Goal: Task Accomplishment & Management: Use online tool/utility

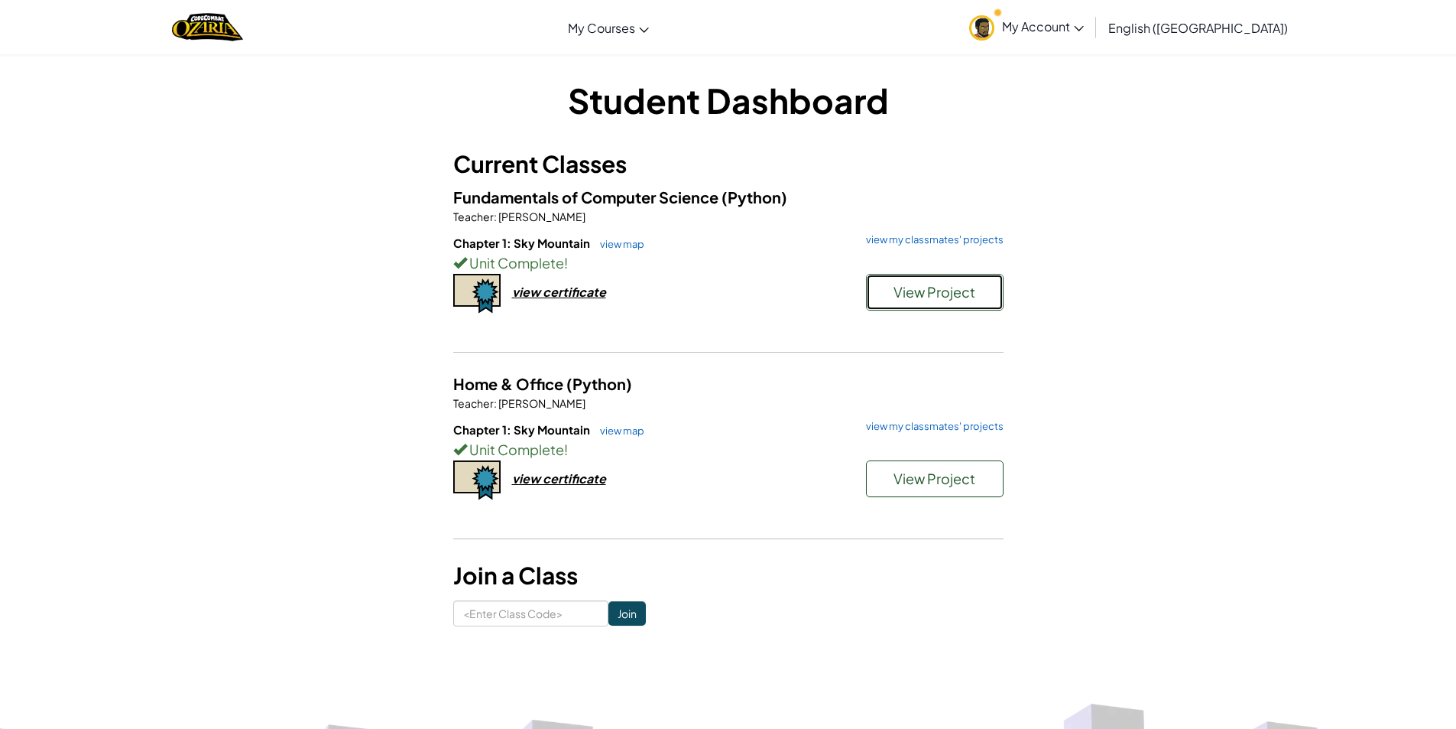
click at [930, 280] on button "View Project" at bounding box center [935, 292] width 138 height 37
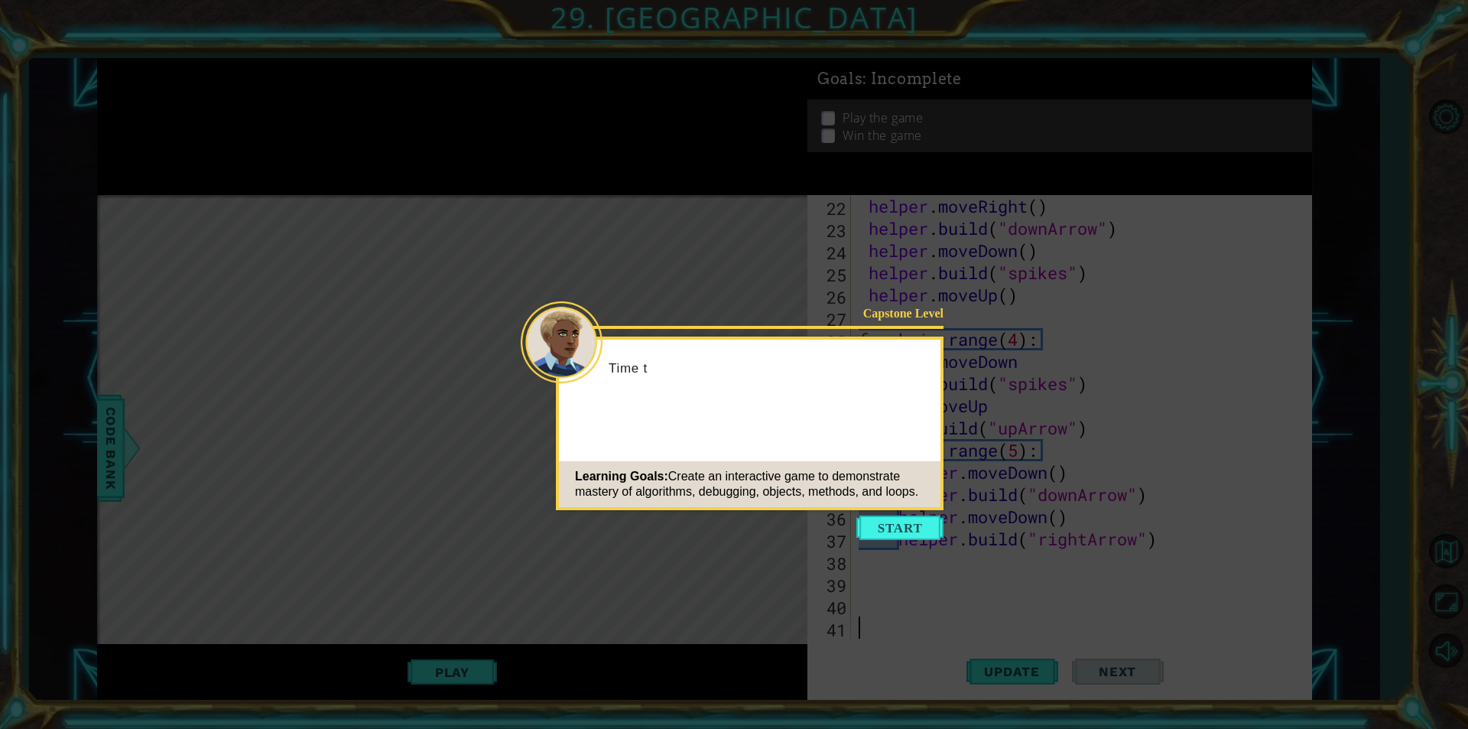
scroll to position [488, 0]
click at [901, 518] on button "Start" at bounding box center [899, 527] width 87 height 24
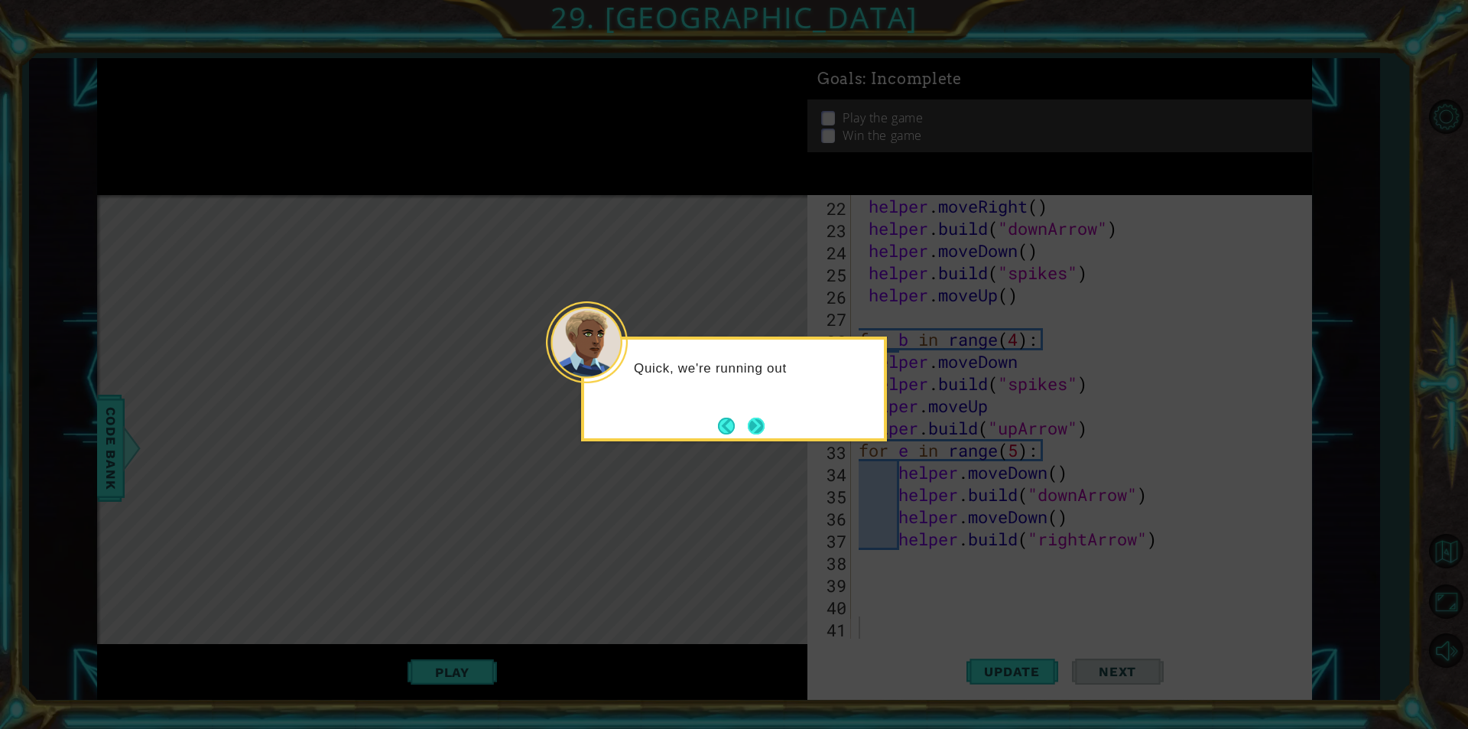
click at [752, 428] on button "Next" at bounding box center [756, 425] width 17 height 17
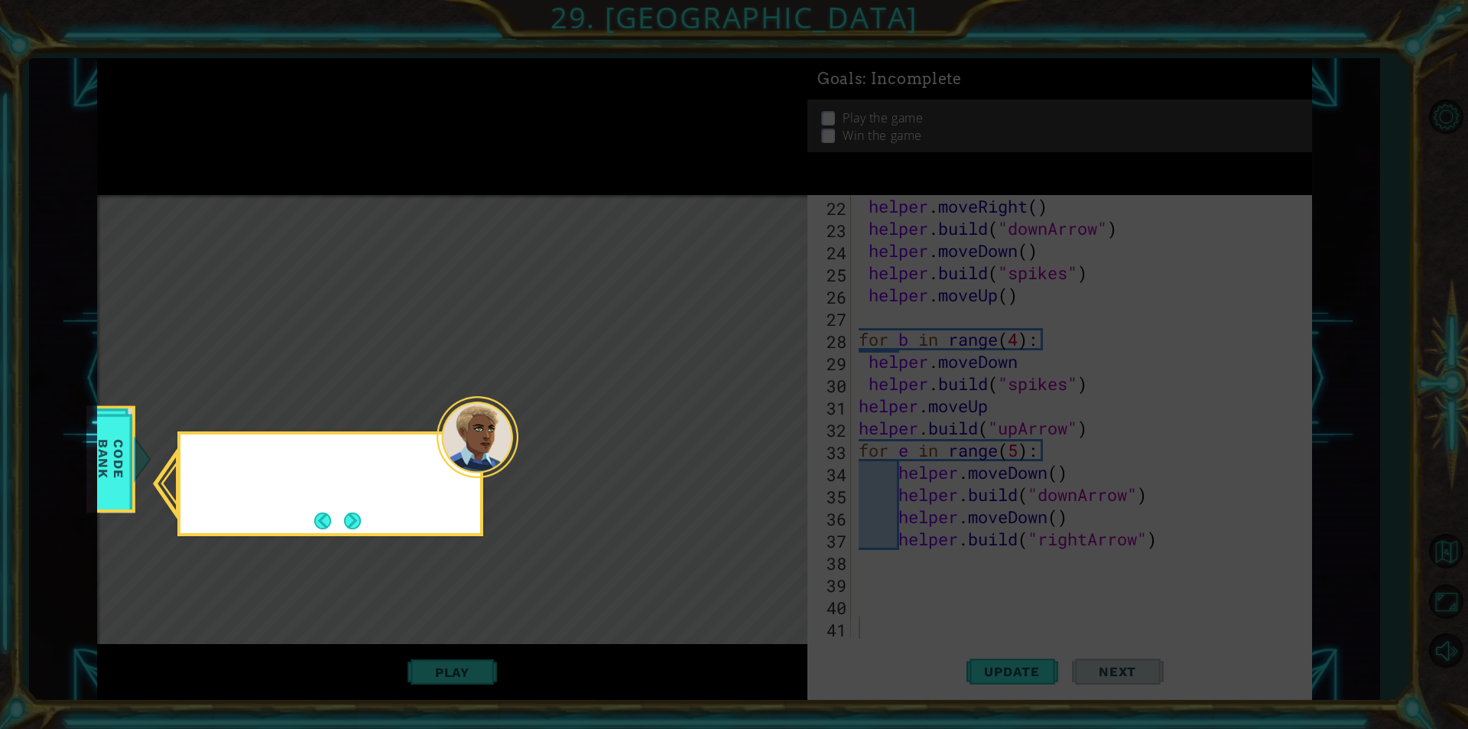
click at [752, 428] on icon at bounding box center [734, 364] width 1468 height 729
click at [360, 517] on button "Next" at bounding box center [352, 520] width 17 height 17
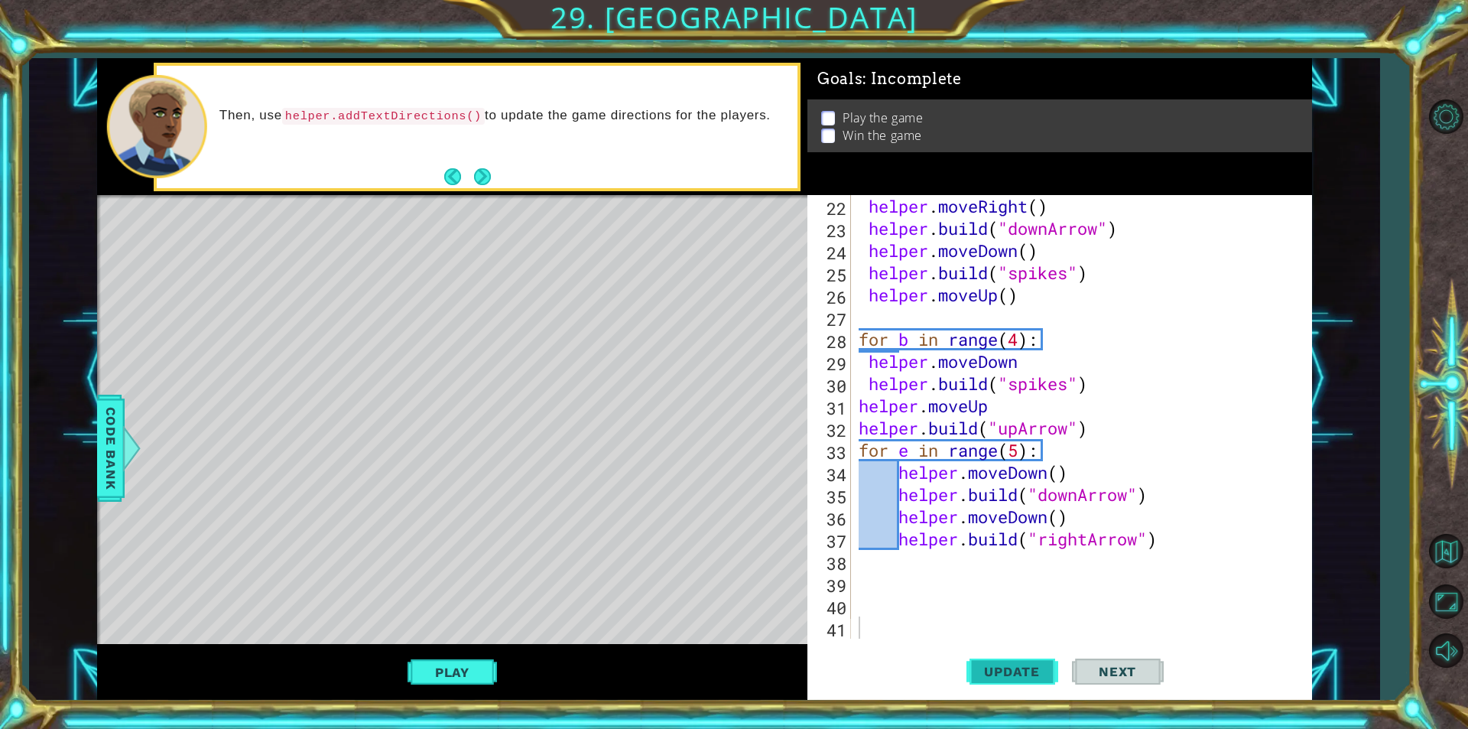
click at [1019, 654] on button "Update" at bounding box center [1012, 671] width 92 height 50
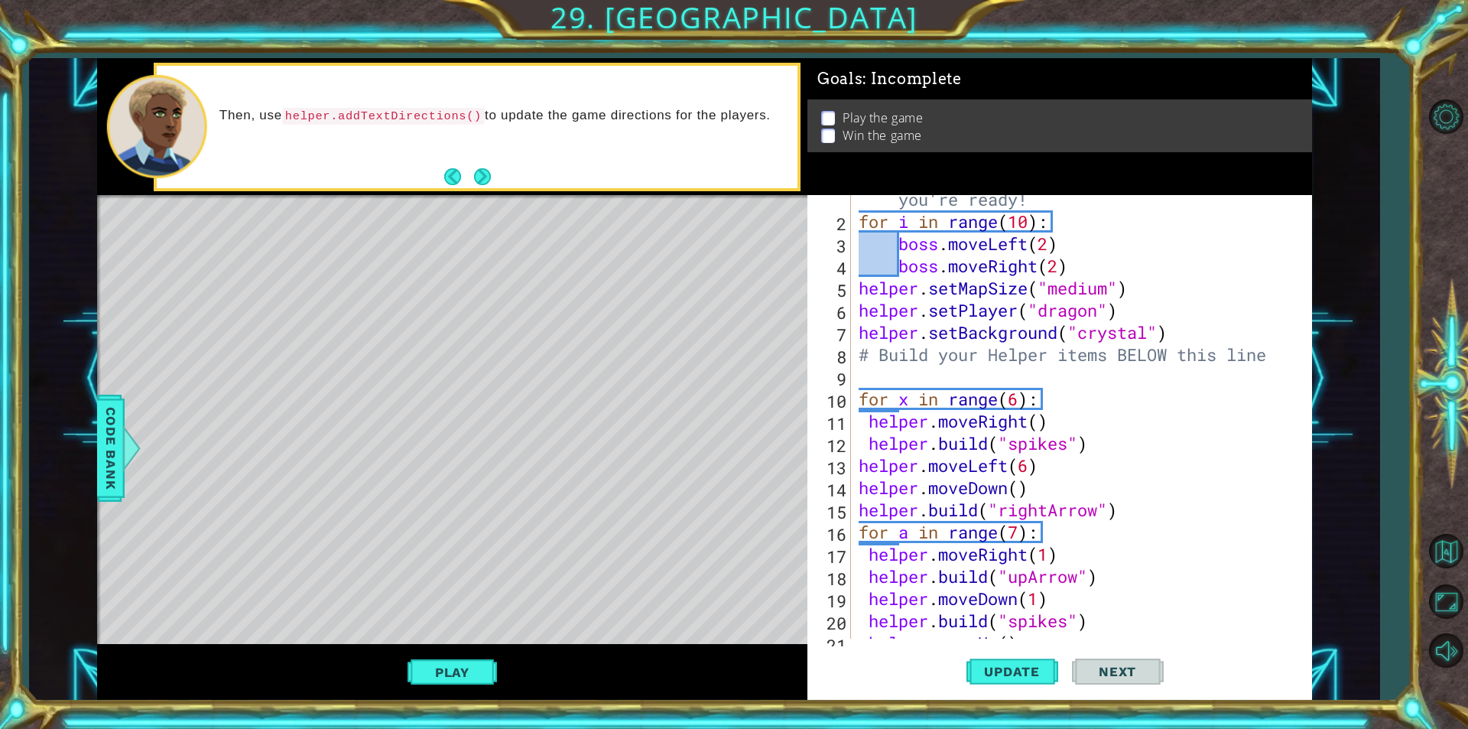
scroll to position [0, 0]
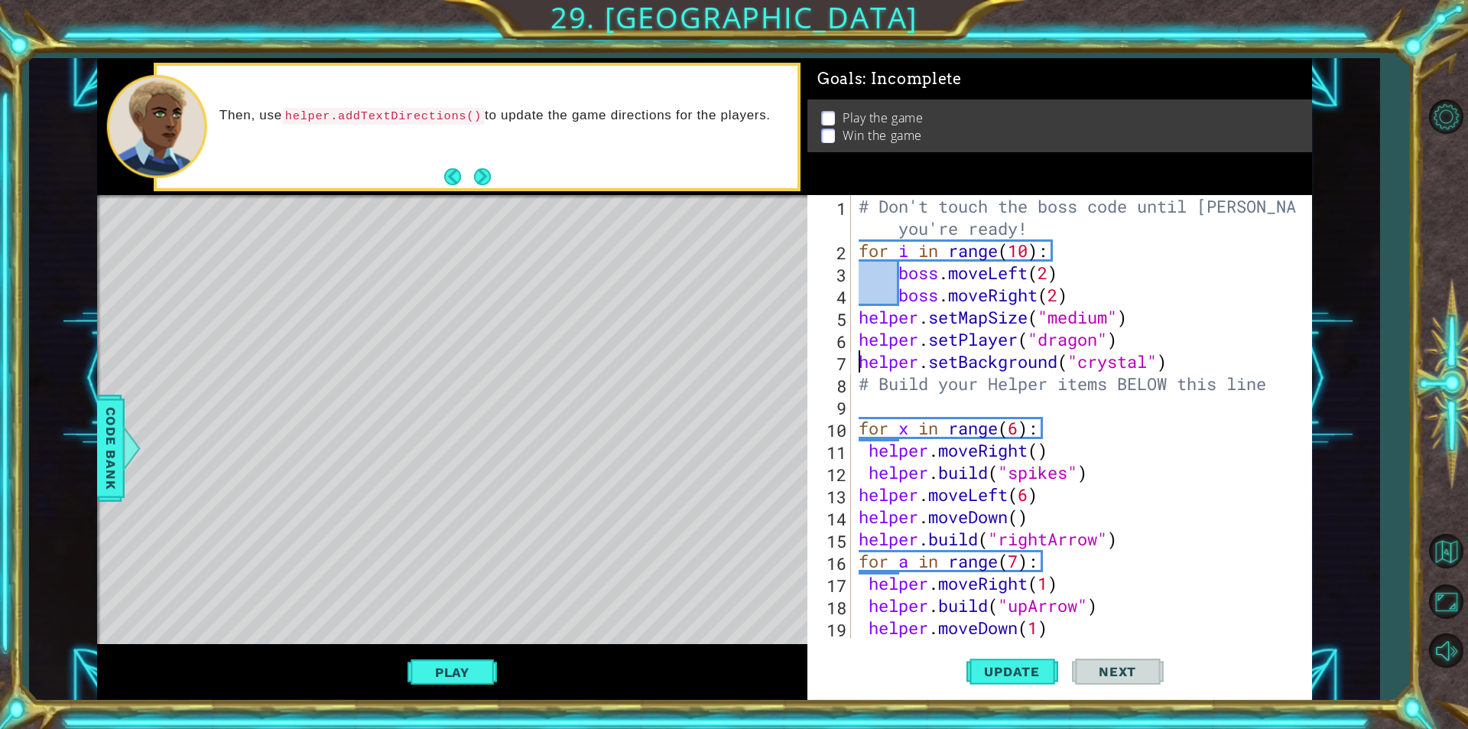
click at [856, 356] on div "# Don't touch the boss code until [PERSON_NAME] says you're ready! for i in ran…" at bounding box center [1080, 450] width 448 height 510
click at [882, 352] on div "# Don't touch the boss code until [PERSON_NAME] says you're ready! for i in ran…" at bounding box center [1080, 450] width 448 height 510
click at [857, 364] on div "# Don't touch the boss code until [PERSON_NAME] says you're ready! for i in ran…" at bounding box center [1080, 450] width 448 height 510
click at [1207, 349] on div "# Don't touch the boss code until [PERSON_NAME] says you're ready! for i in ran…" at bounding box center [1080, 450] width 448 height 510
click at [1178, 349] on div "# Don't touch the boss code until [PERSON_NAME] says you're ready! for i in ran…" at bounding box center [1080, 450] width 448 height 510
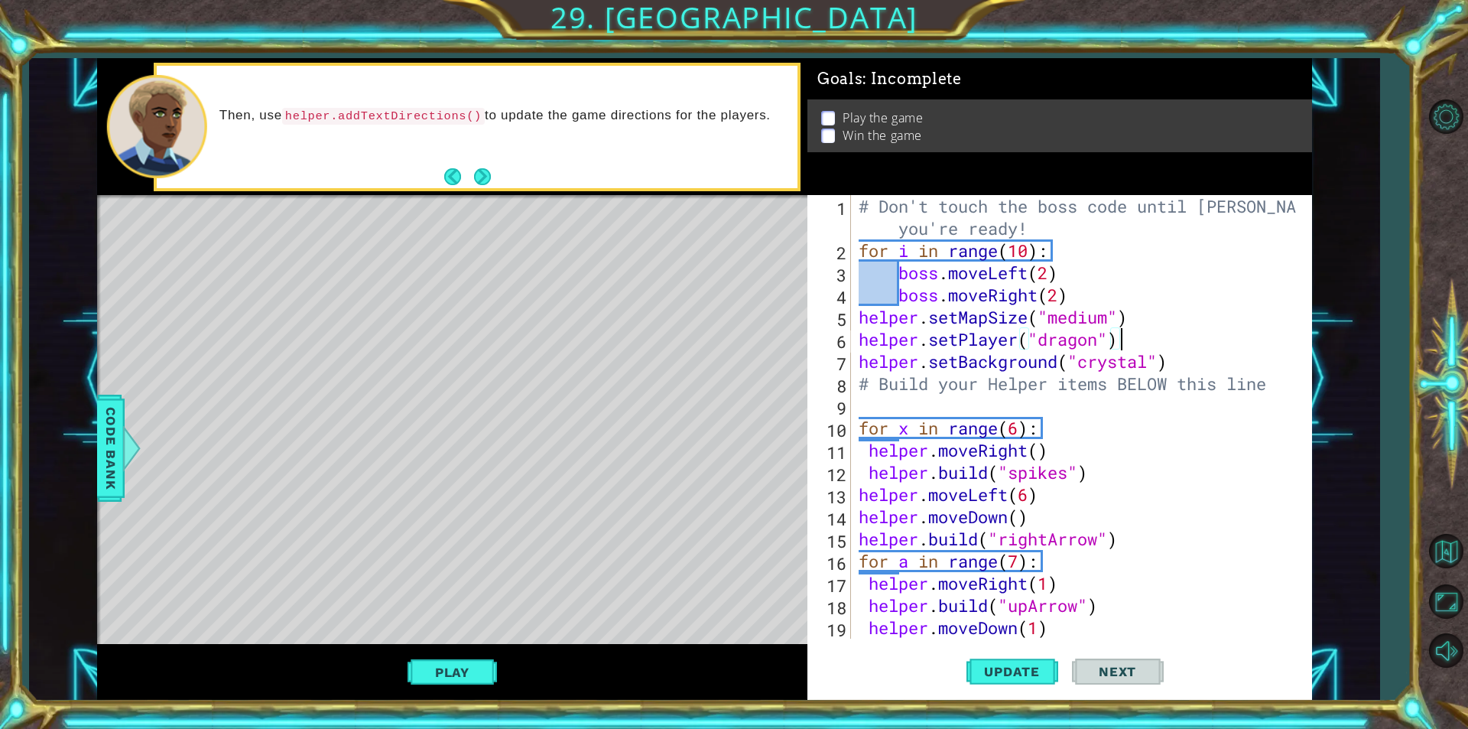
click at [1175, 366] on div "# Don't touch the boss code until [PERSON_NAME] says you're ready! for i in ran…" at bounding box center [1080, 450] width 448 height 510
type textarea "helper.setBackground("crystal")"
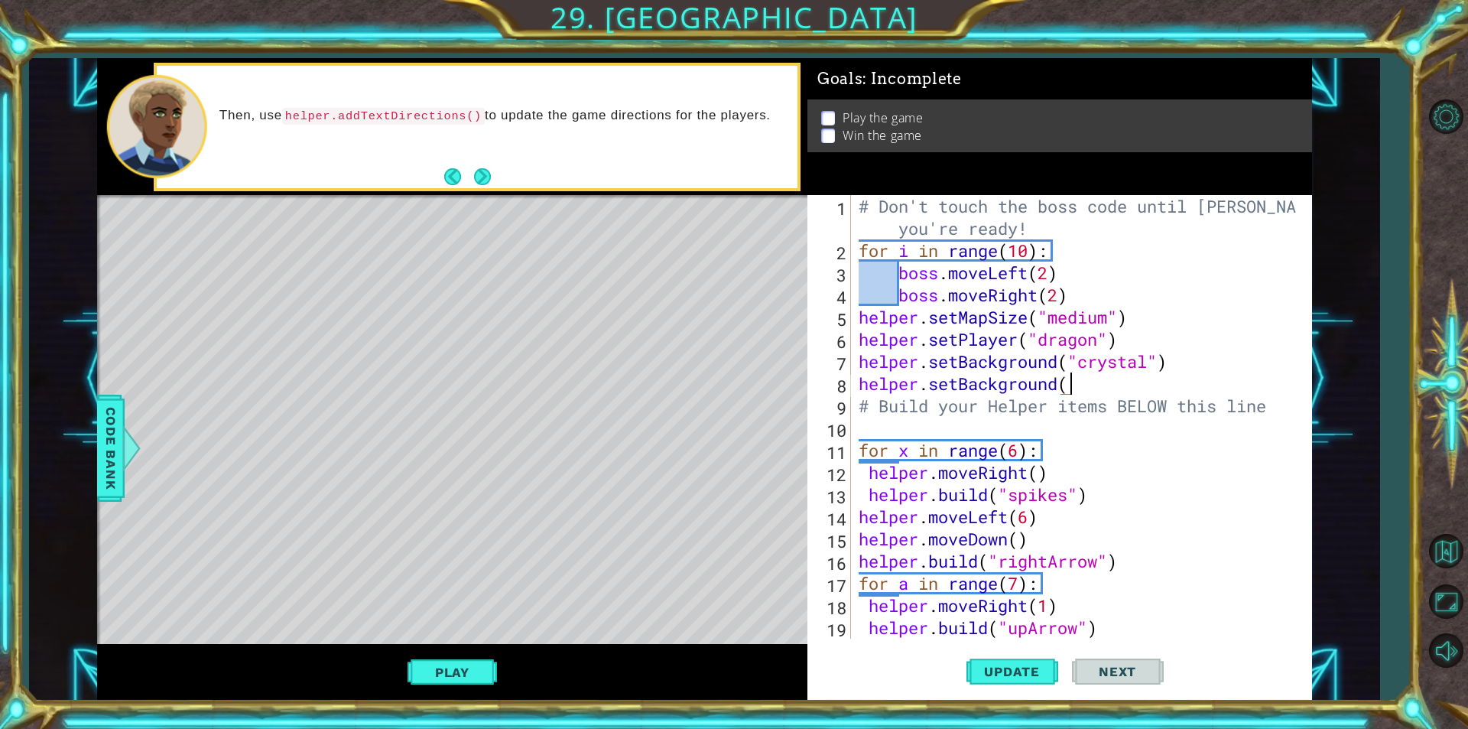
scroll to position [0, 9]
type textarea "helper.setBackground(""
click at [96, 439] on div "1 ההההההההההההההההההההההההההההההההההההההההההההההההההההההההההההההההההההההההההההה…" at bounding box center [704, 378] width 1350 height 641
click at [115, 434] on span "Code Bank" at bounding box center [111, 447] width 24 height 93
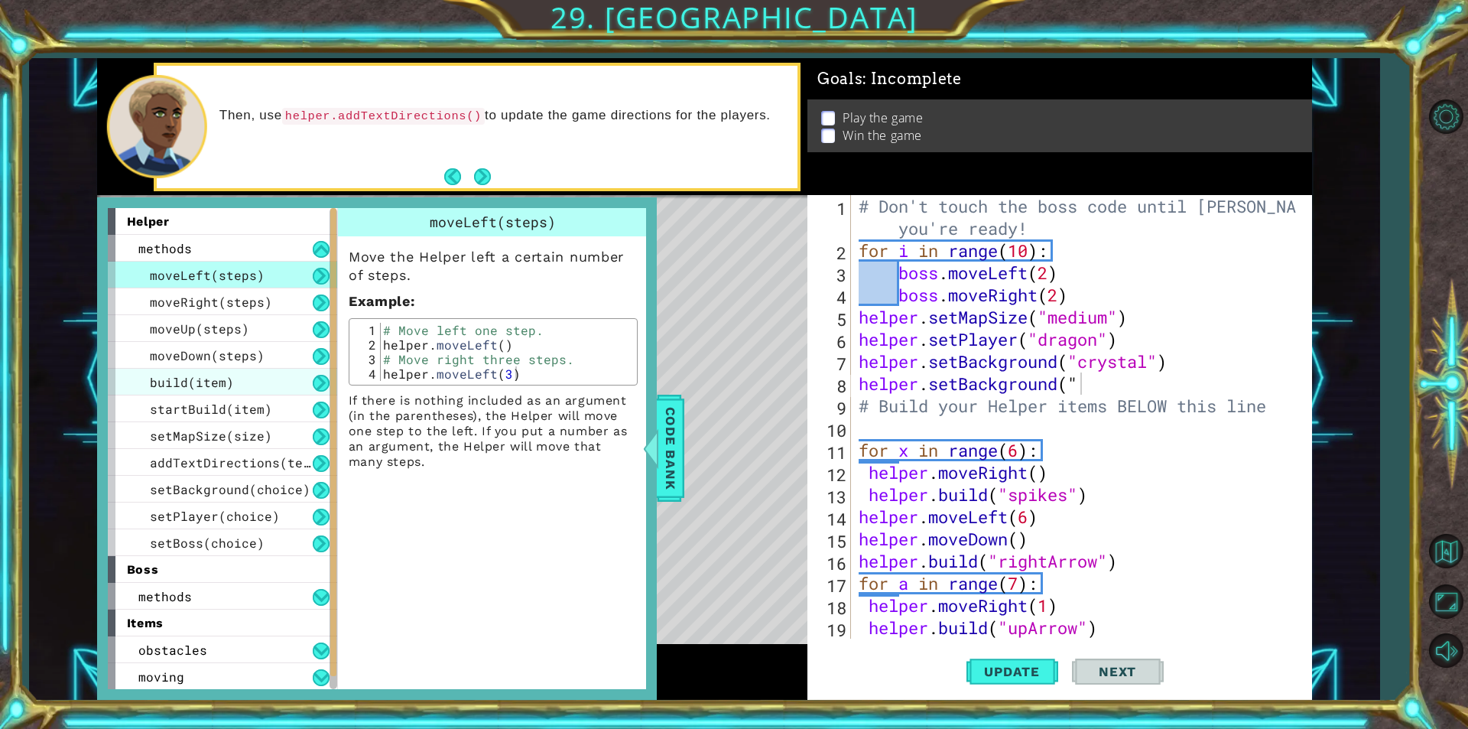
scroll to position [54, 0]
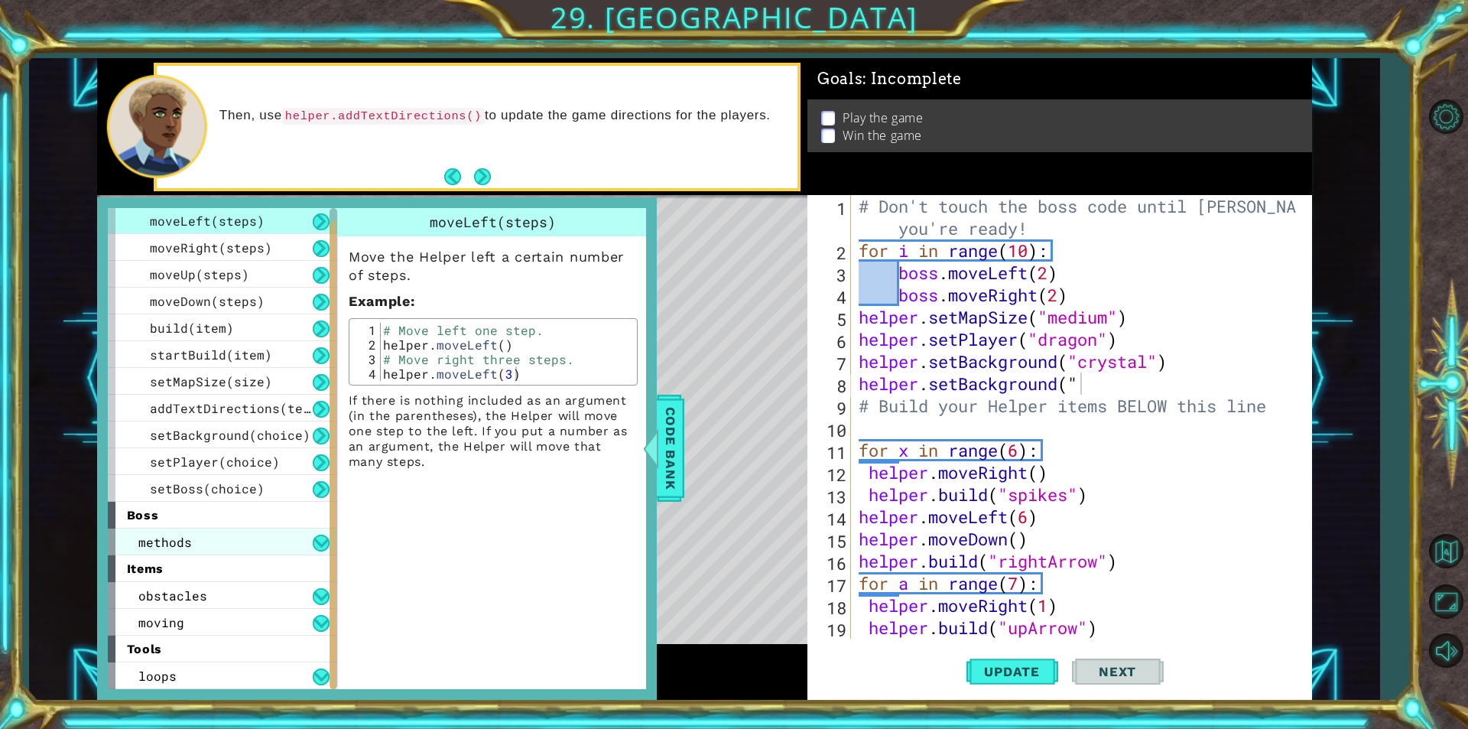
click at [202, 534] on div "methods" at bounding box center [222, 541] width 229 height 27
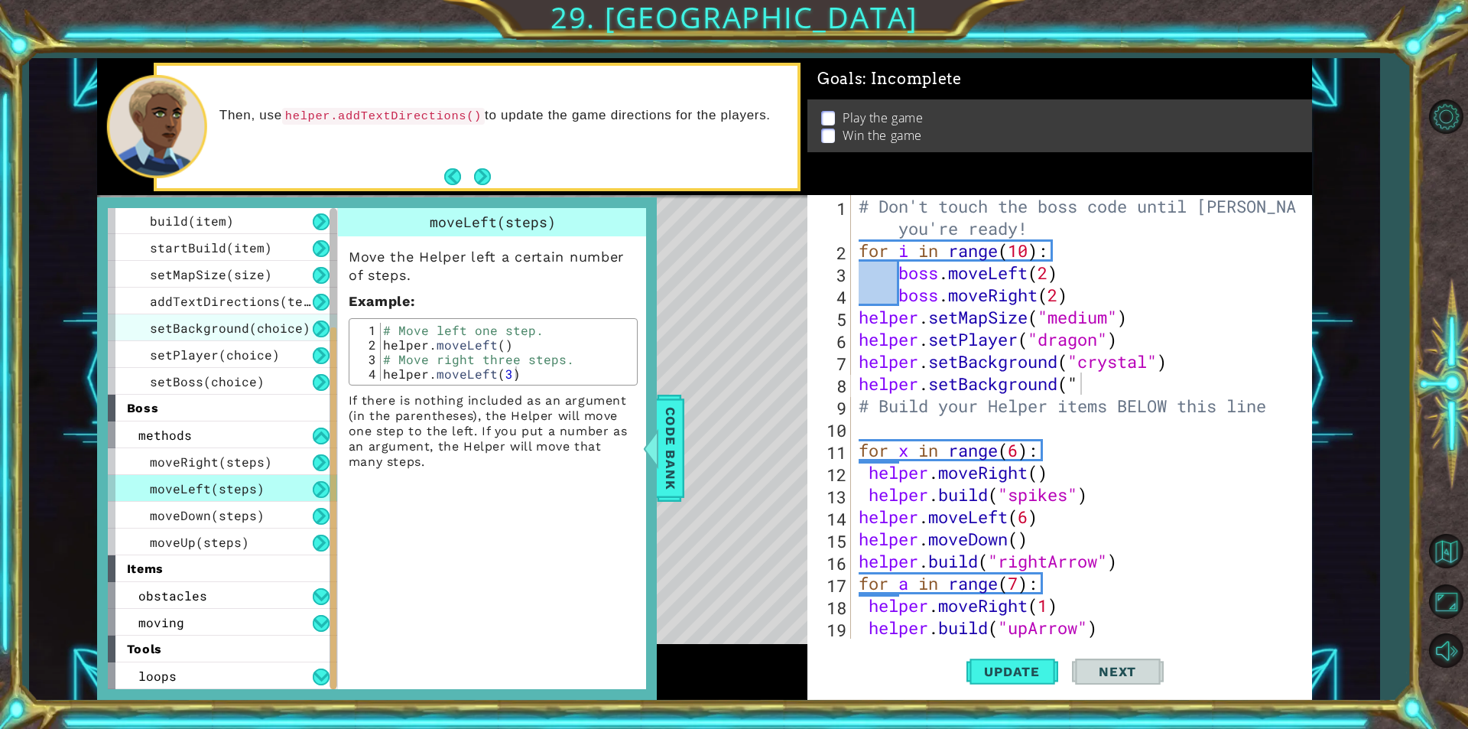
scroll to position [0, 0]
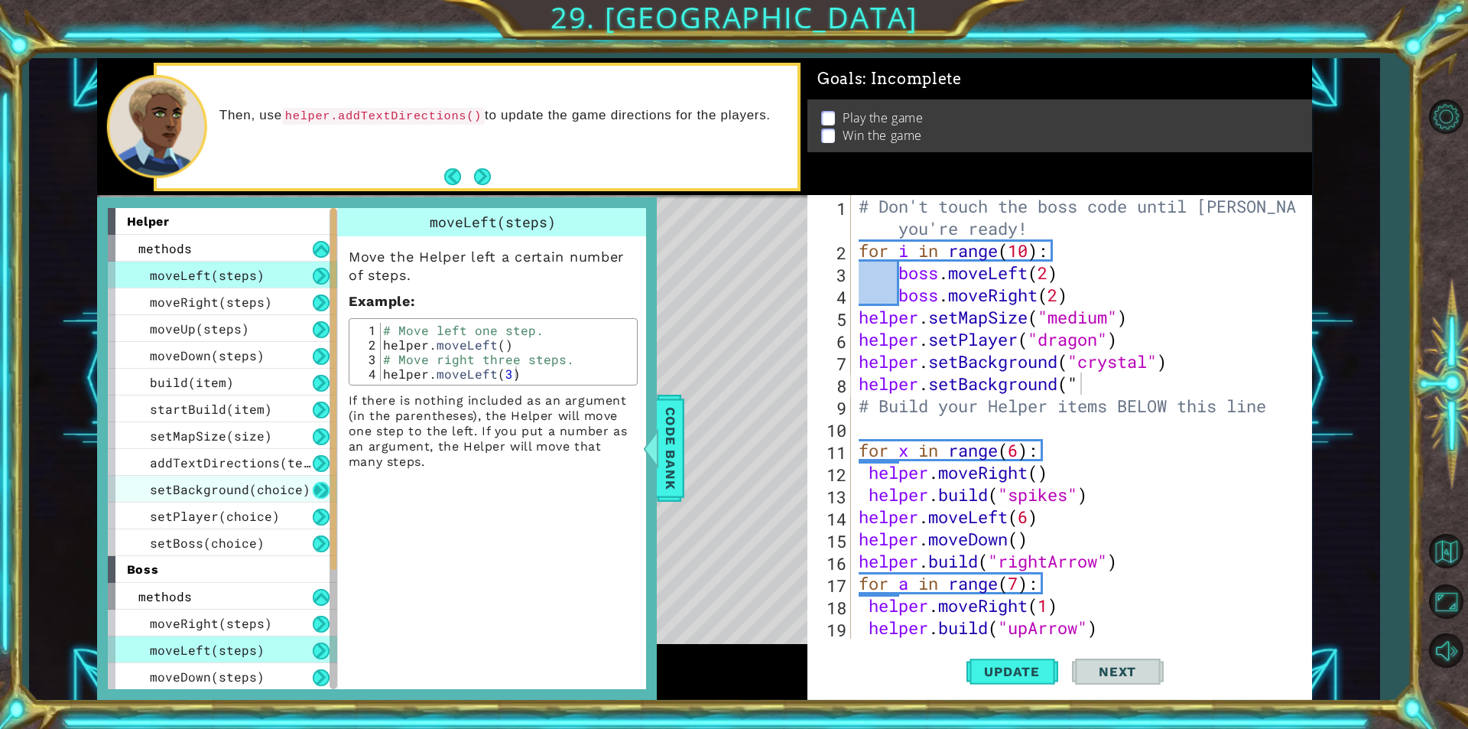
click at [316, 493] on button at bounding box center [321, 490] width 17 height 17
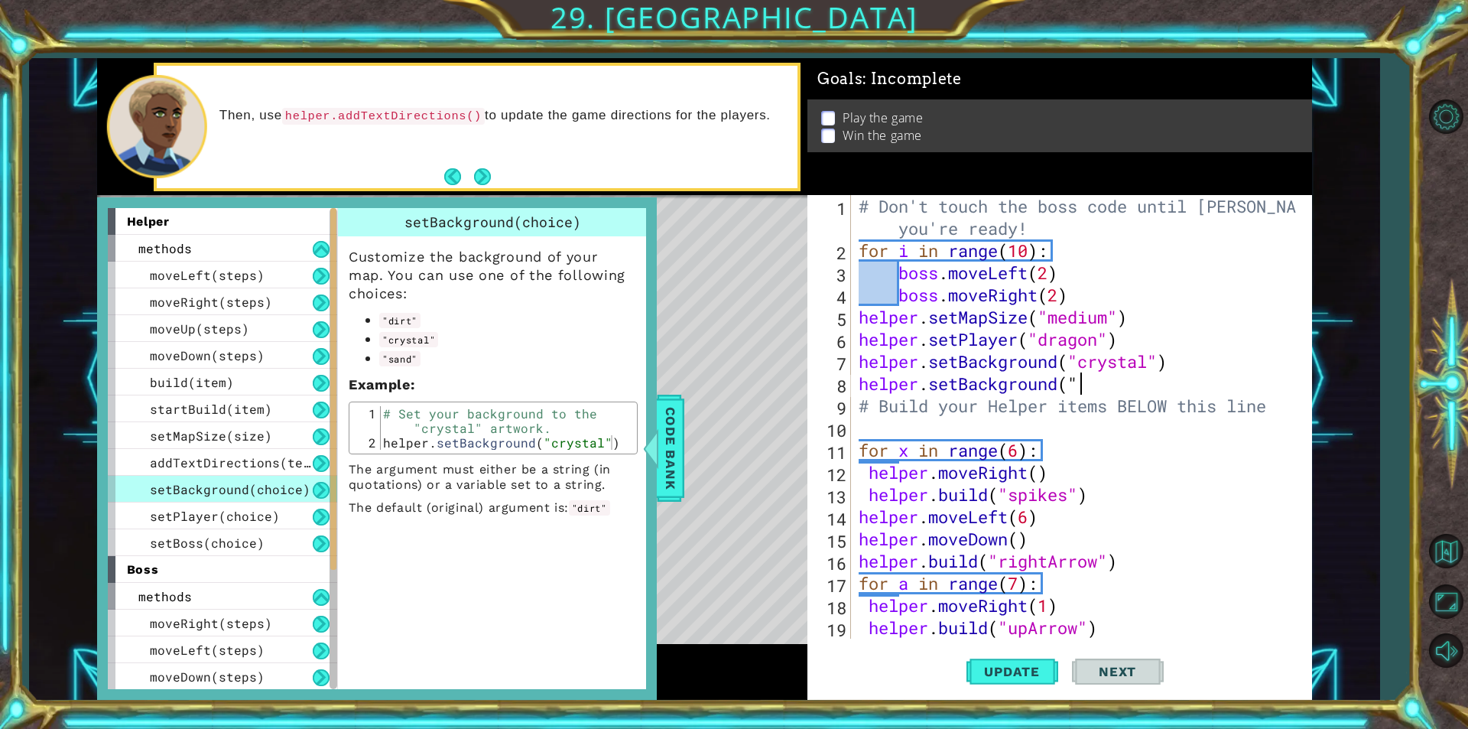
click at [1090, 386] on div "# Don't touch the boss code until [PERSON_NAME] says you're ready! for i in ran…" at bounding box center [1080, 450] width 448 height 510
type textarea "helper.setBackground("sand")"
click at [119, 495] on div "setBackground(choice)" at bounding box center [222, 489] width 229 height 27
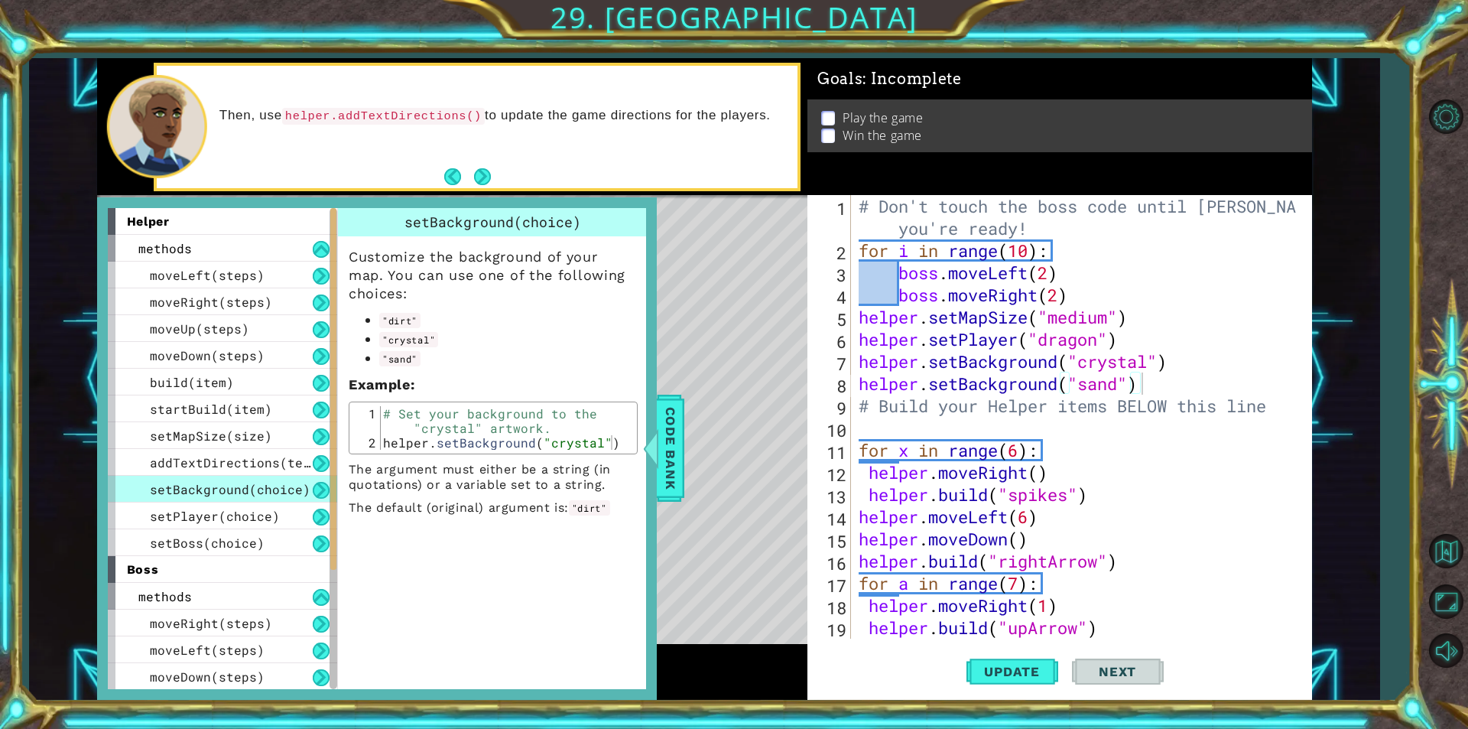
click at [1161, 389] on div "# Don't touch the boss code until [PERSON_NAME] says you're ready! for i in ran…" at bounding box center [1080, 450] width 448 height 510
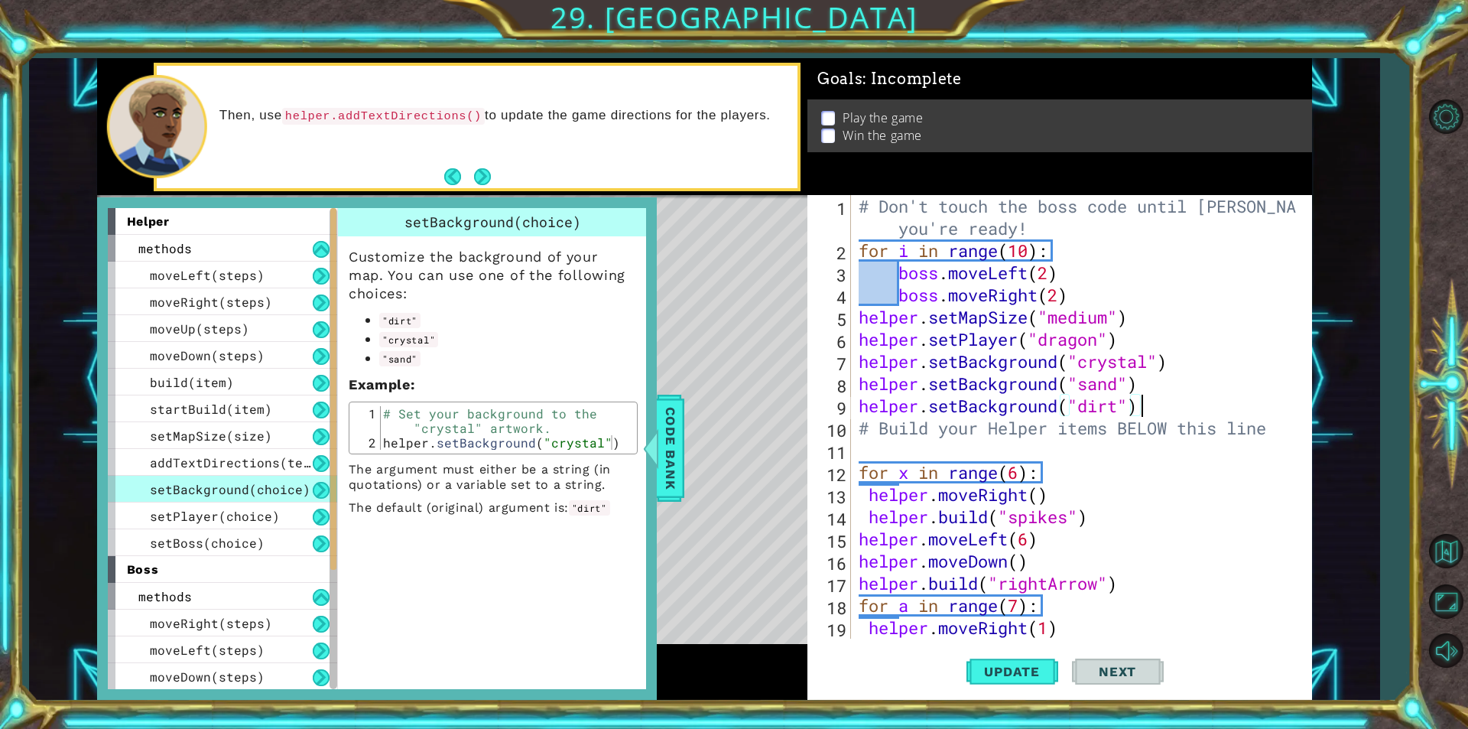
click at [854, 357] on div "helper.setBackground("dirt") 1 2 3 4 5 6 7 8 9 10 11 12 13 14 15 16 17 18 19 20…" at bounding box center [1057, 416] width 500 height 443
click at [853, 376] on div "helper.setBackground("dirt") 1 2 3 4 5 6 7 8 9 10 11 12 13 14 15 16 17 18 19 20…" at bounding box center [1057, 416] width 500 height 443
click at [862, 381] on div "# Don't touch the boss code until [PERSON_NAME] says you're ready! for i in ran…" at bounding box center [1080, 450] width 448 height 510
click at [856, 359] on div "# Don't touch the boss code until [PERSON_NAME] says you're ready! for i in ran…" at bounding box center [1080, 450] width 448 height 510
click at [859, 408] on div "# Don't touch the boss code until [PERSON_NAME] says you're ready! for i in ran…" at bounding box center [1080, 450] width 448 height 510
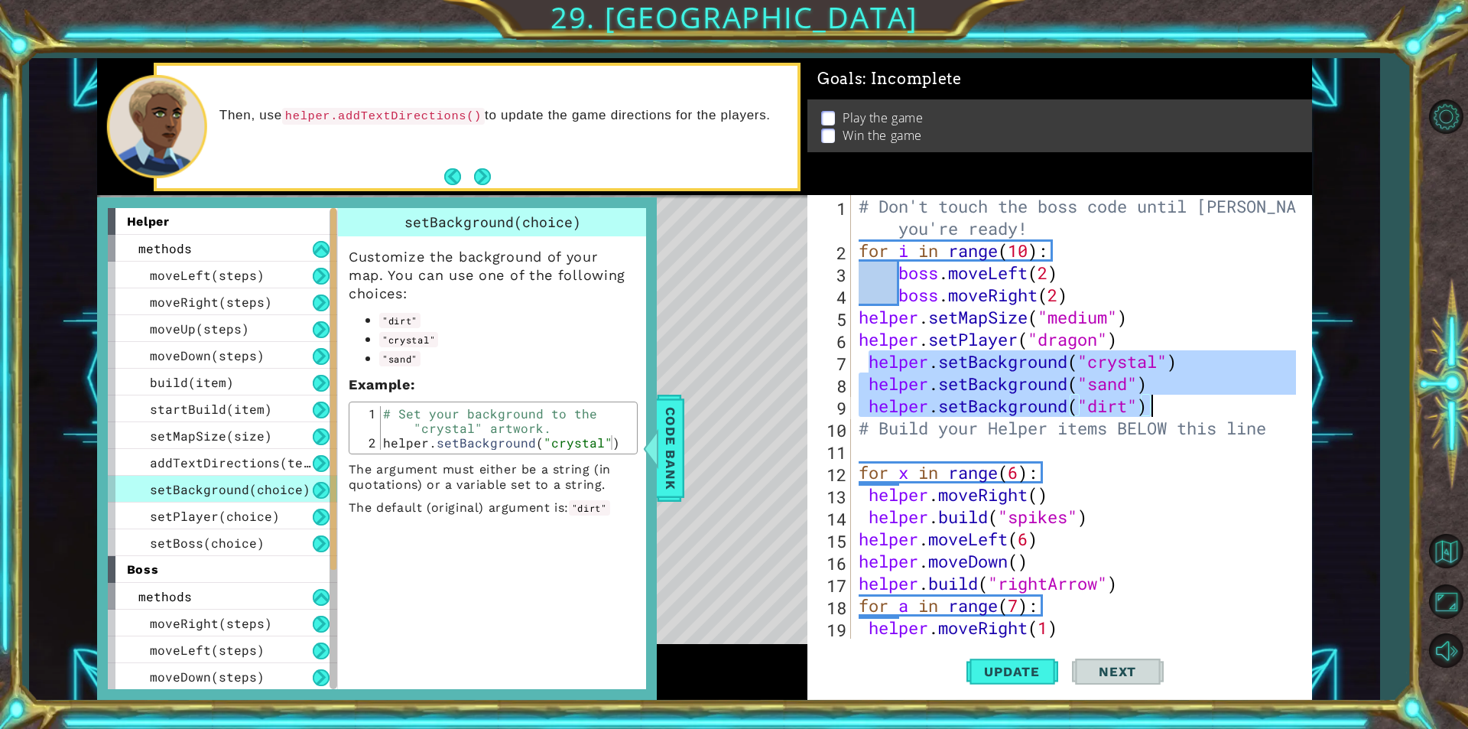
drag, startPoint x: 868, startPoint y: 358, endPoint x: 1149, endPoint y: 404, distance: 285.2
click at [1149, 404] on div "# Don't touch the boss code until [PERSON_NAME] says you're ready! for i in ran…" at bounding box center [1080, 450] width 448 height 510
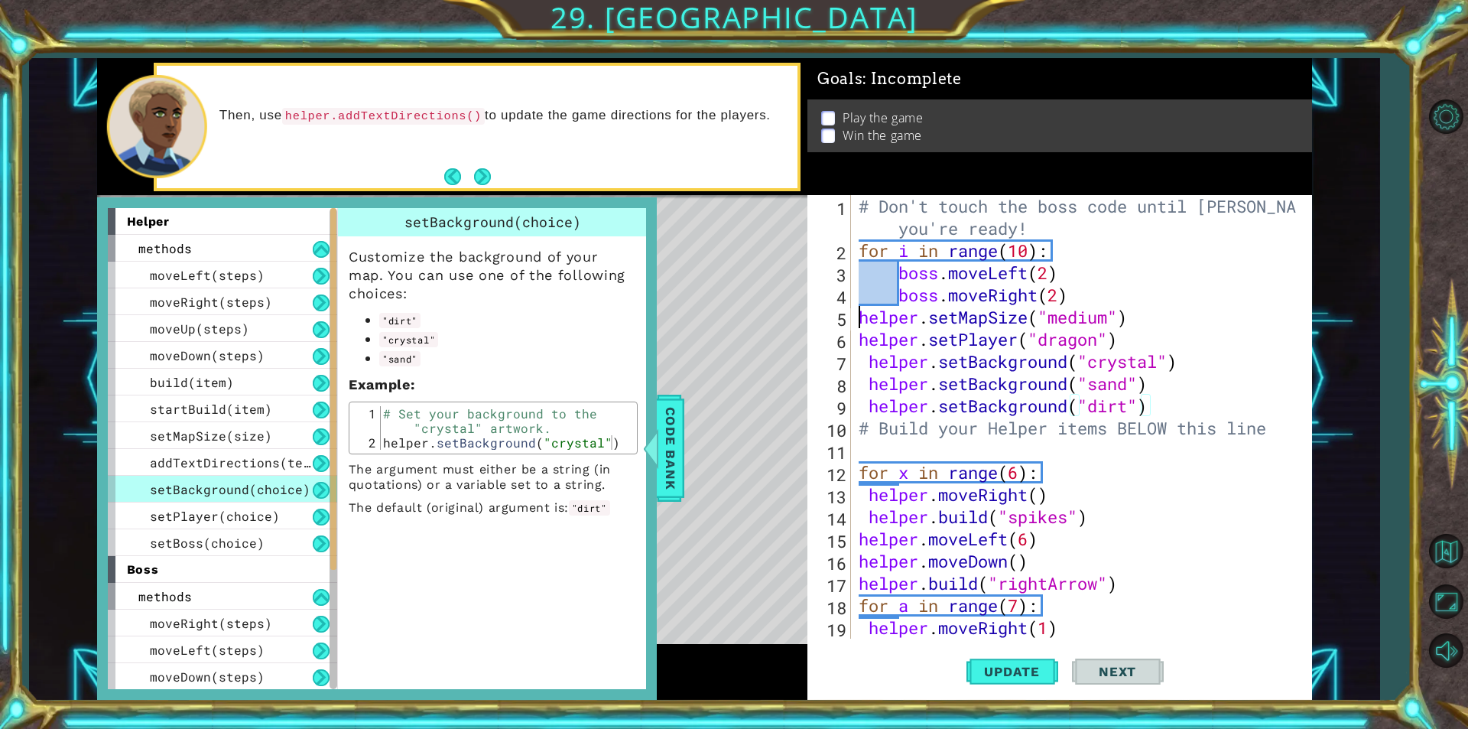
click at [859, 308] on div "# Don't touch the boss code until [PERSON_NAME] says you're ready! for i in ran…" at bounding box center [1080, 450] width 448 height 510
type textarea "helper.setMapSize("medium")"
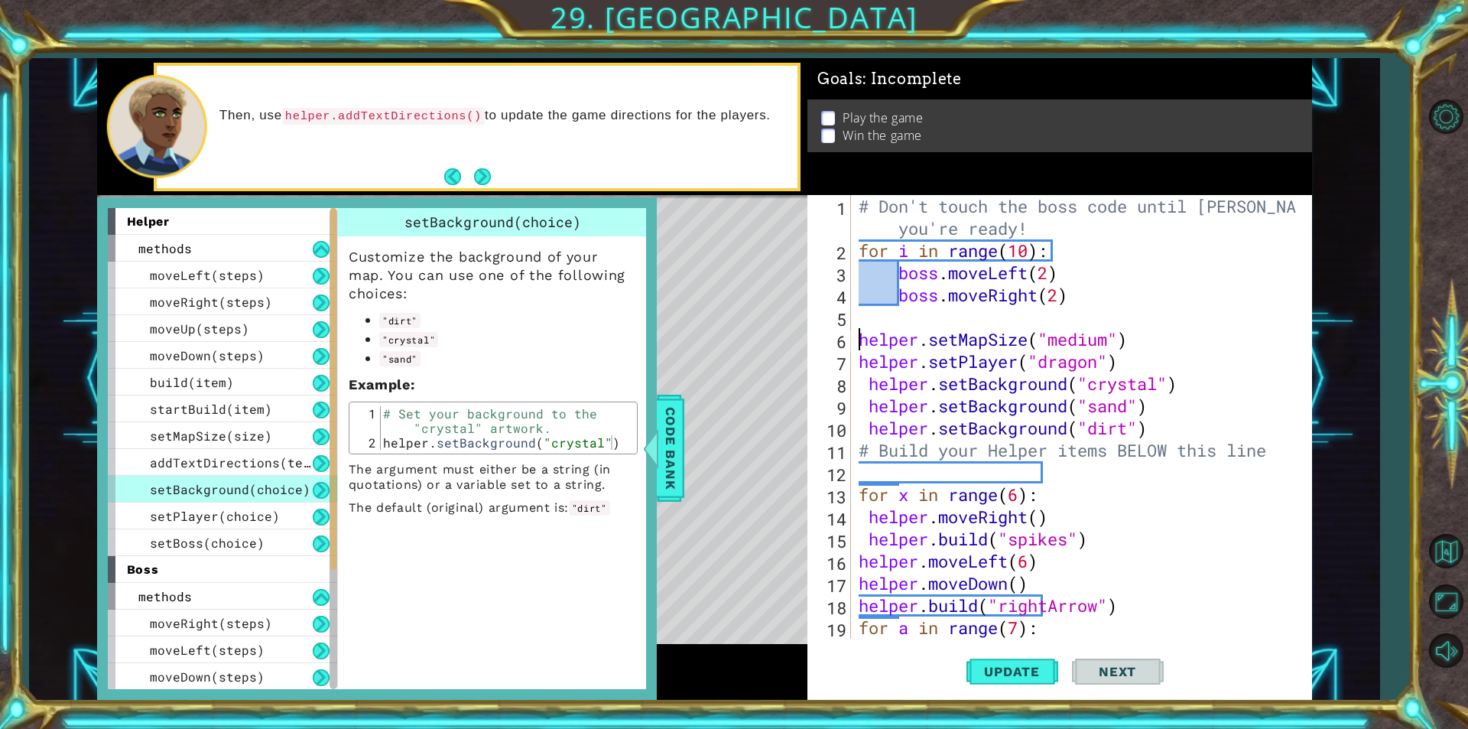
click at [901, 313] on div "# Don't touch the boss code until [PERSON_NAME] says you're ready! for i in ran…" at bounding box center [1080, 450] width 448 height 510
paste textarea "helper.setBackground("dirt")"
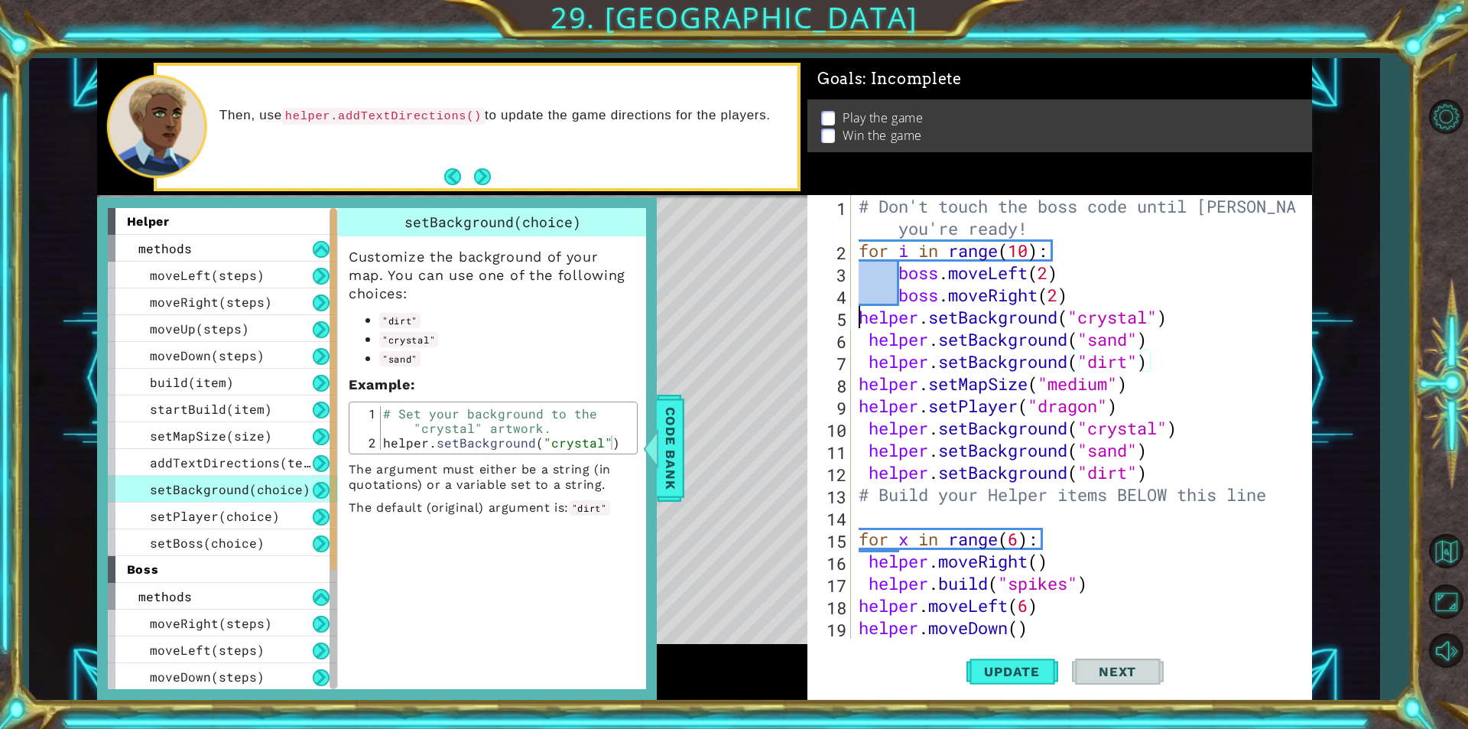
click at [858, 313] on div "# Don't touch the boss code until [PERSON_NAME] says you're ready! for i in ran…" at bounding box center [1080, 450] width 448 height 510
click at [862, 333] on div "# Don't touch the boss code until [PERSON_NAME] says you're ready! for i in ran…" at bounding box center [1080, 450] width 448 height 510
click at [865, 357] on div "# Don't touch the boss code until [PERSON_NAME] says you're ready! for i in ran…" at bounding box center [1080, 450] width 448 height 510
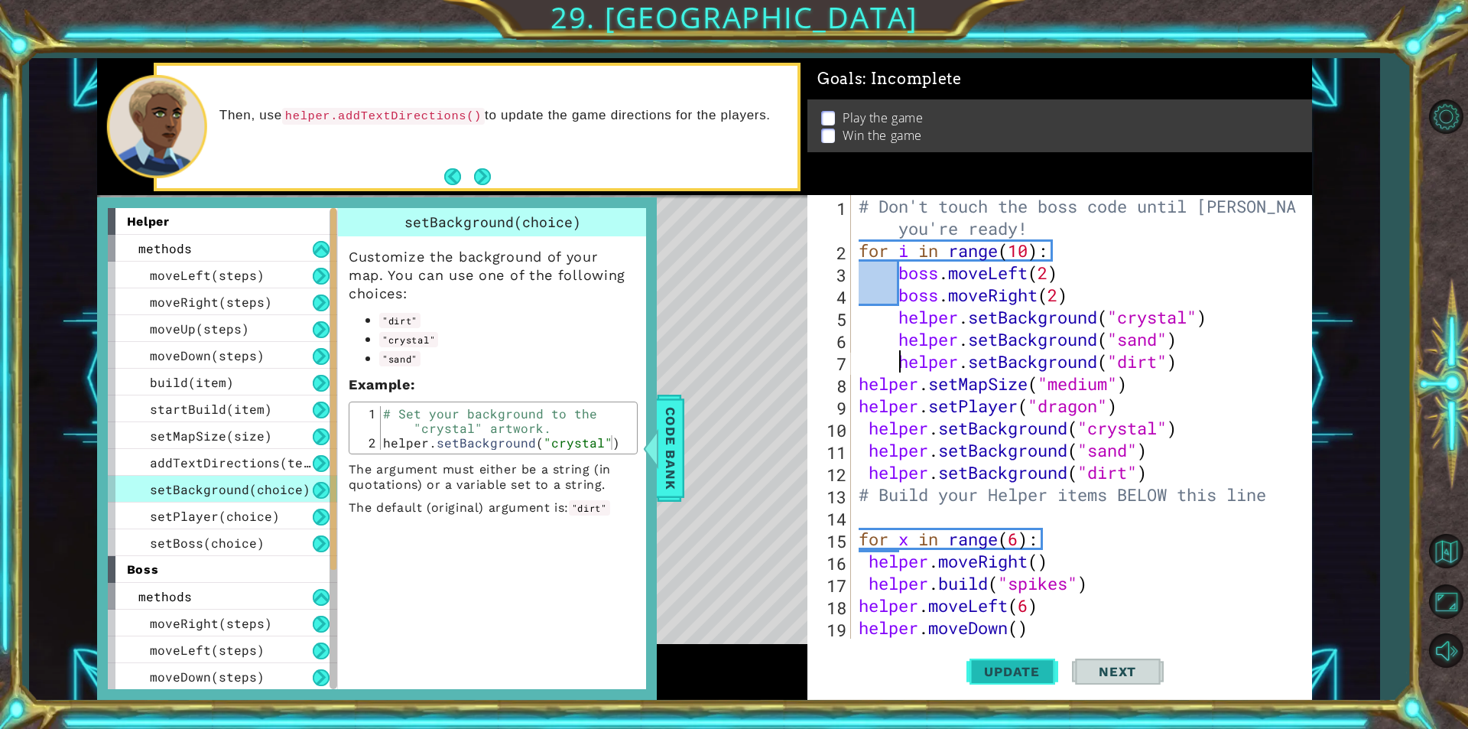
click at [1001, 672] on span "Update" at bounding box center [1012, 671] width 86 height 15
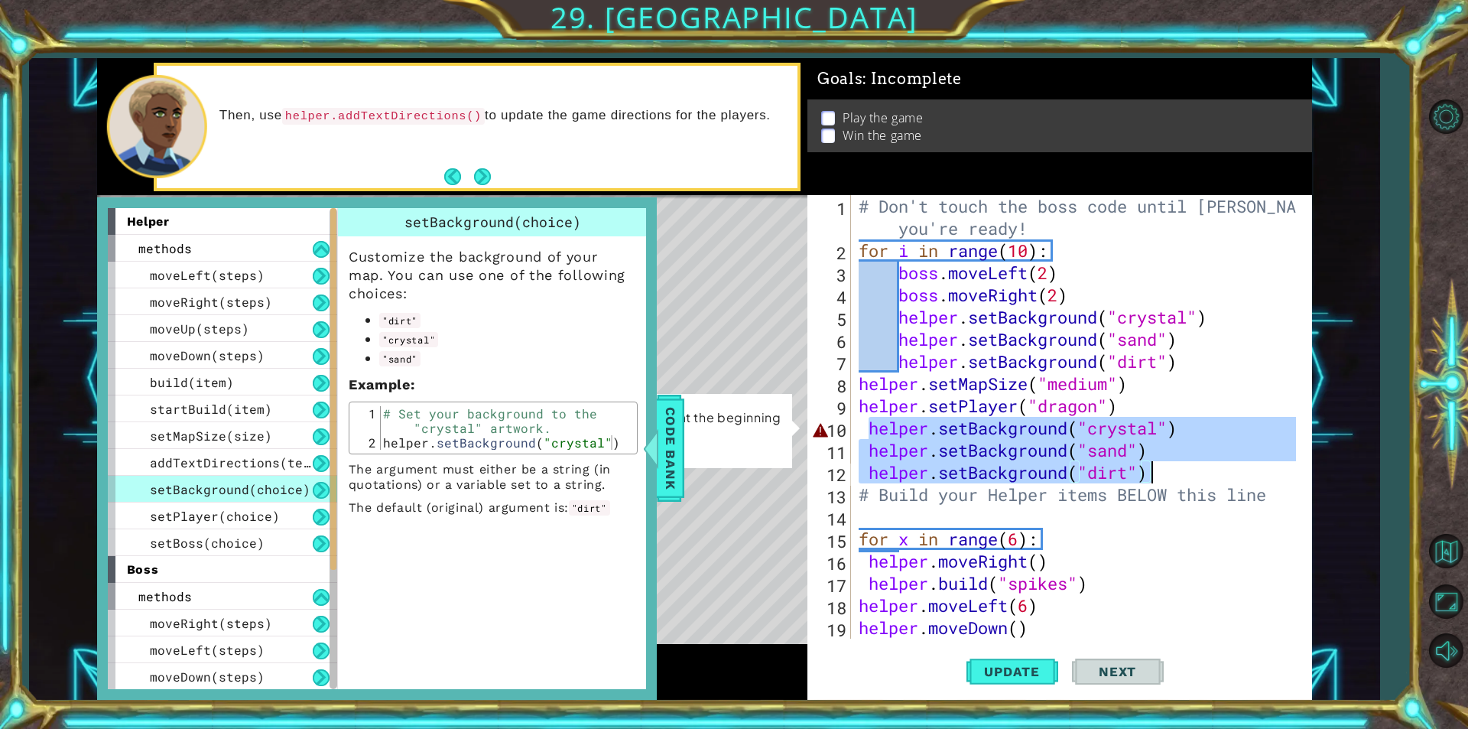
drag, startPoint x: 865, startPoint y: 430, endPoint x: 1167, endPoint y: 468, distance: 304.3
click at [1167, 468] on div "# Don't touch the boss code until [PERSON_NAME] says you're ready! for i in ran…" at bounding box center [1080, 450] width 448 height 510
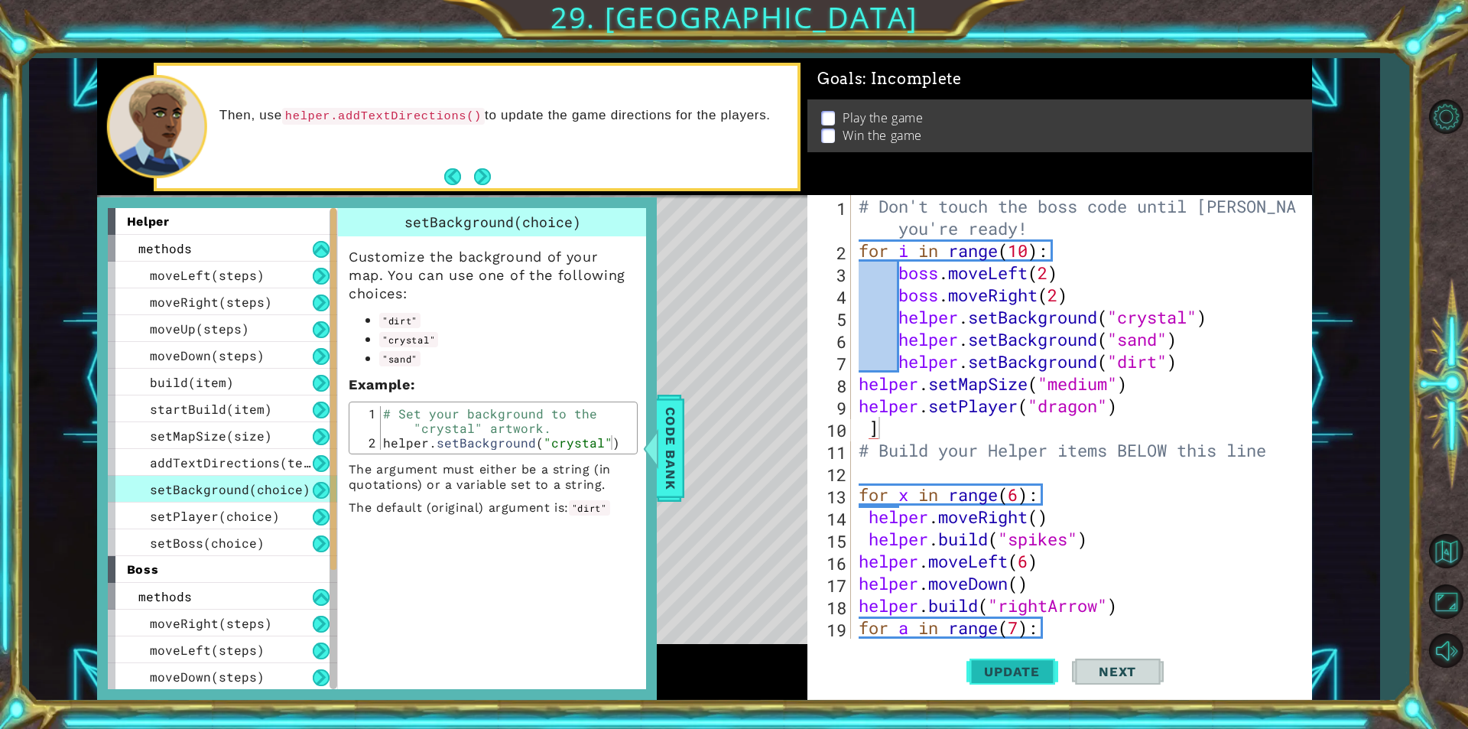
click at [1030, 687] on button "Update" at bounding box center [1012, 671] width 92 height 50
type textarea "]"
click at [910, 427] on div "# Don't touch the boss code until [PERSON_NAME] says you're ready! for i in ran…" at bounding box center [1080, 450] width 448 height 510
click at [1015, 674] on span "Update" at bounding box center [1012, 671] width 86 height 15
click at [656, 425] on div at bounding box center [650, 448] width 19 height 46
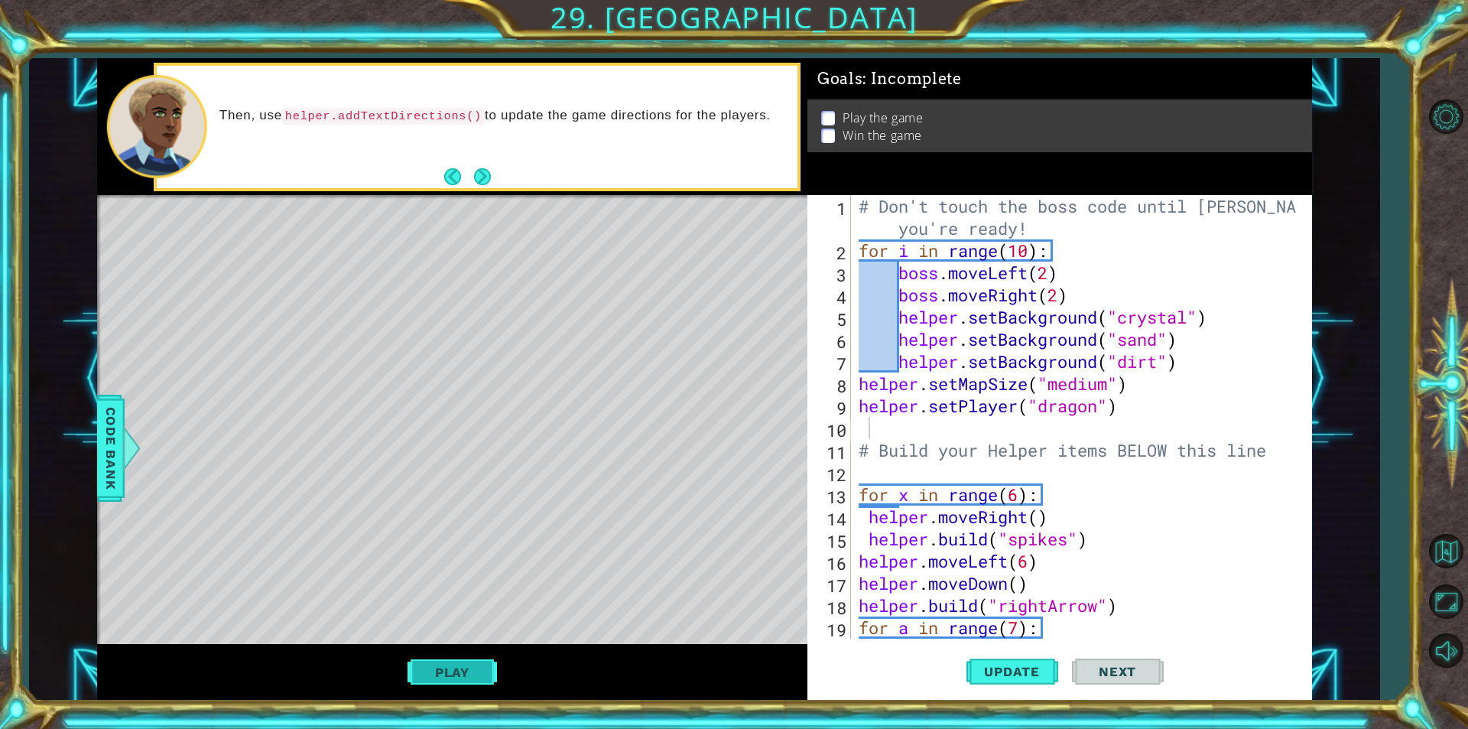
click at [463, 661] on button "Play" at bounding box center [452, 672] width 89 height 29
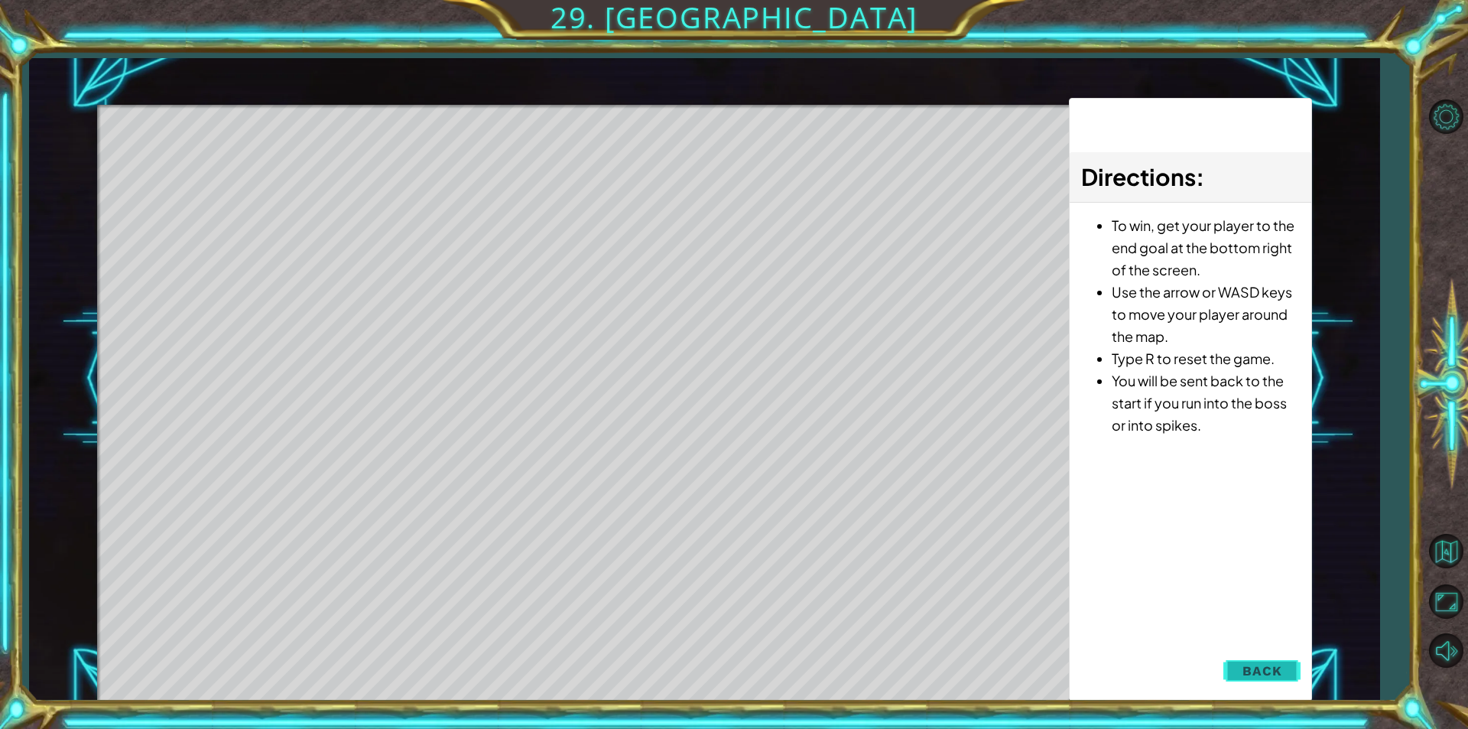
click at [1256, 673] on span "Back" at bounding box center [1261, 670] width 39 height 15
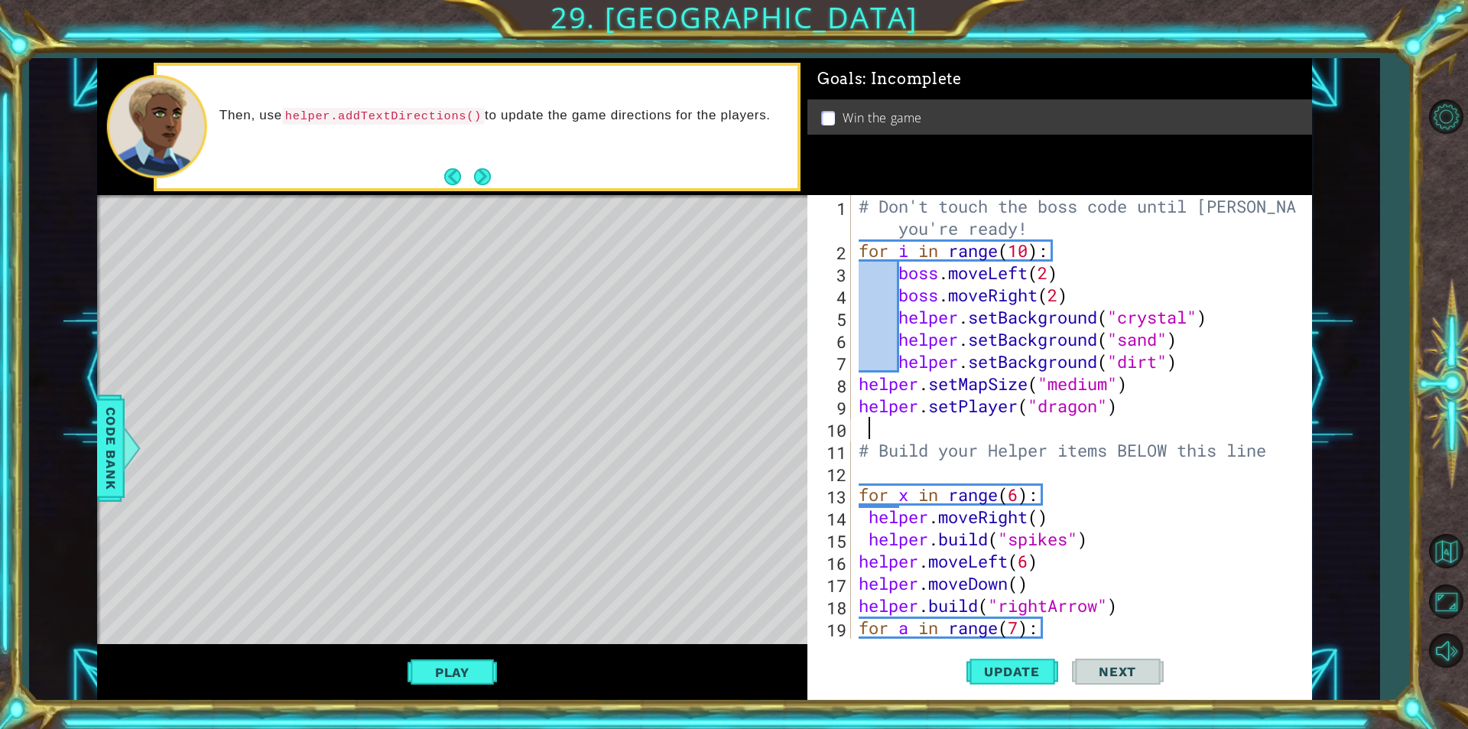
click at [921, 438] on div "# Don't touch the boss code until [PERSON_NAME] says you're ready! for i in ran…" at bounding box center [1080, 450] width 448 height 510
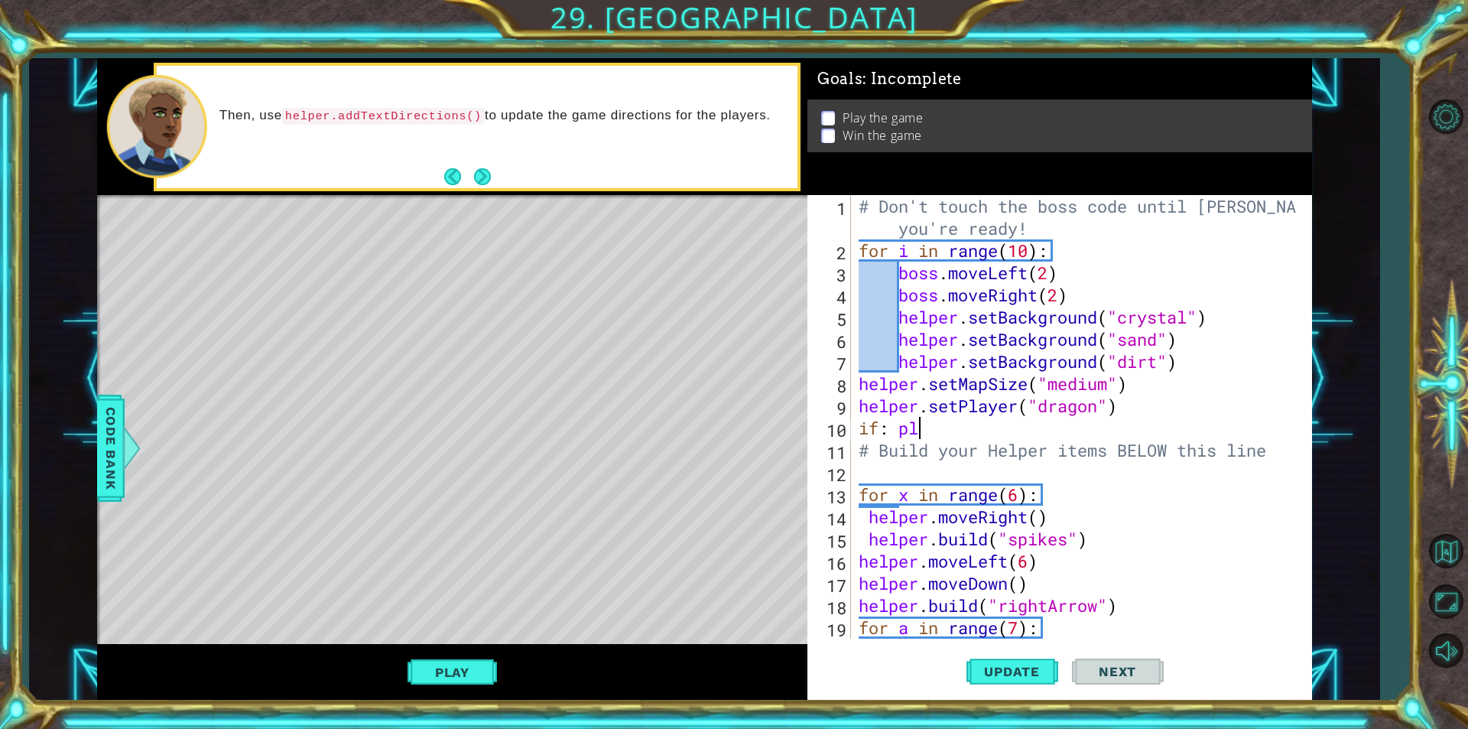
type textarea "i"
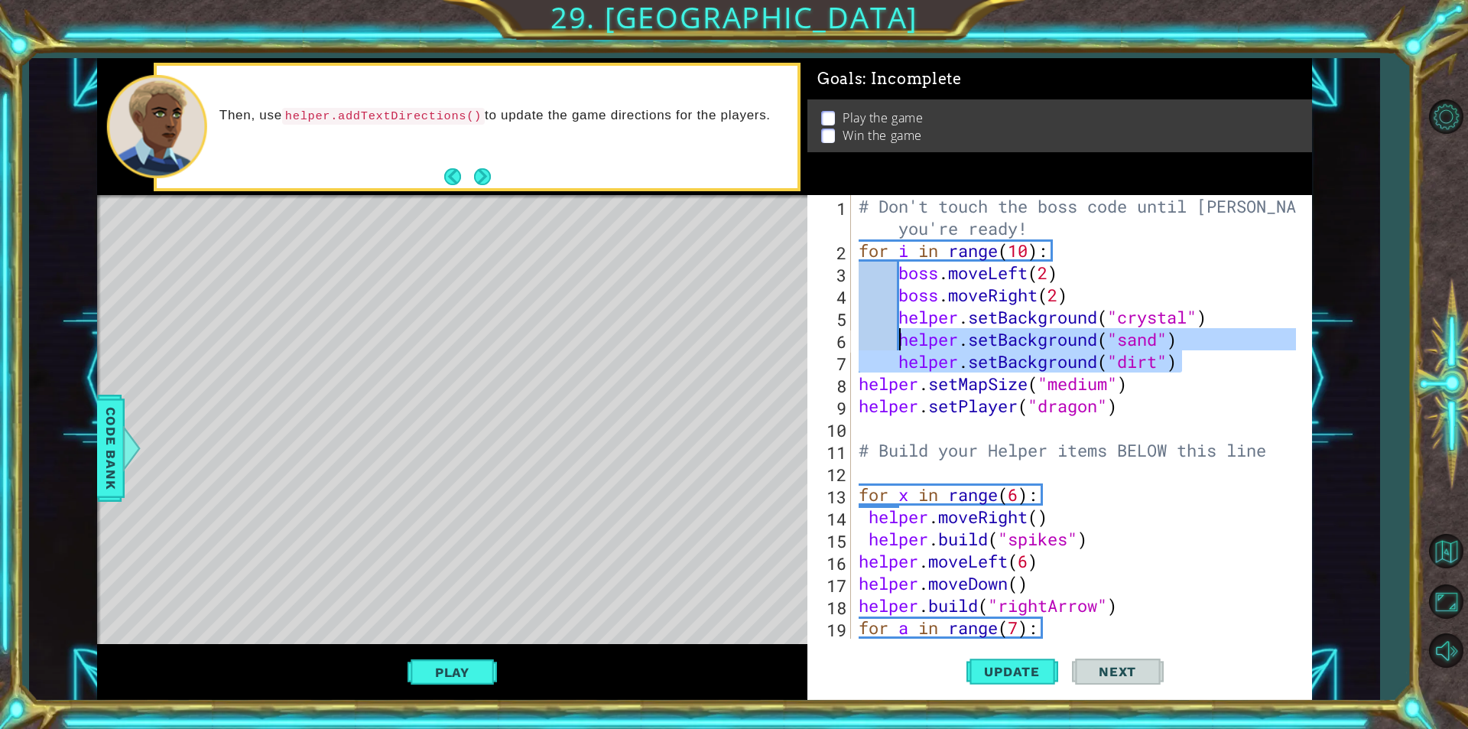
drag, startPoint x: 1194, startPoint y: 363, endPoint x: 902, endPoint y: 335, distance: 293.4
click at [902, 335] on div "# Don't touch the boss code until [PERSON_NAME] says you're ready! for i in ran…" at bounding box center [1080, 450] width 448 height 510
type textarea "helper.setBackground("sand") helper.setBackground("dirt")"
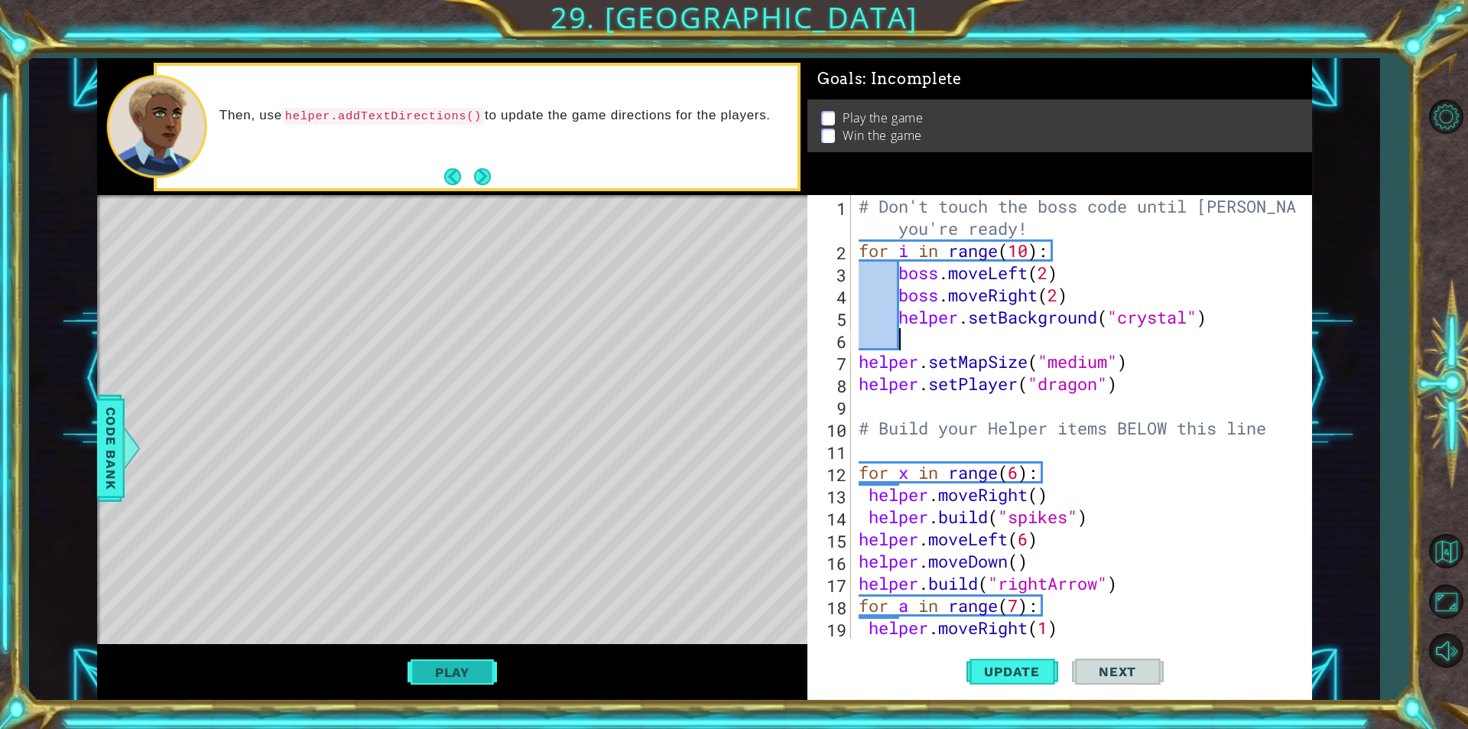
click at [484, 674] on button "Play" at bounding box center [452, 672] width 89 height 29
